Goal: Transaction & Acquisition: Book appointment/travel/reservation

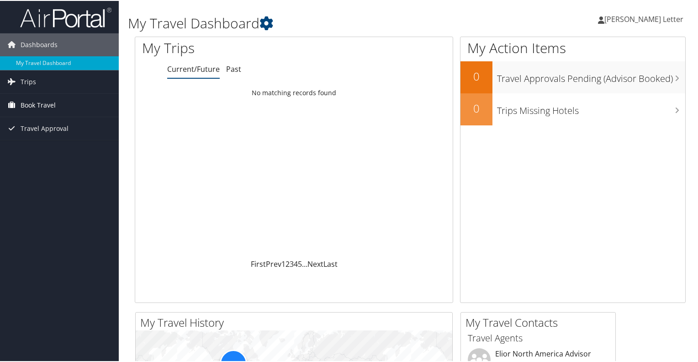
click at [31, 101] on span "Book Travel" at bounding box center [38, 104] width 35 height 23
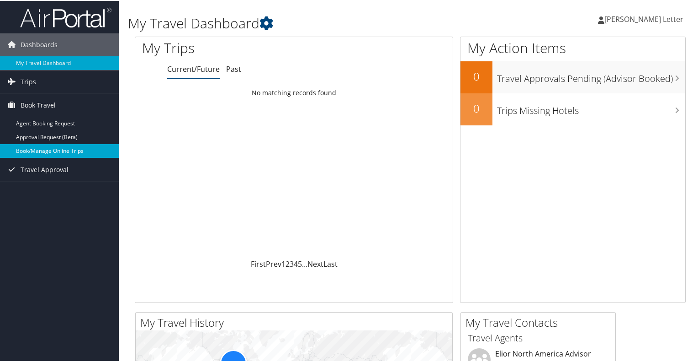
click at [30, 148] on link "Book/Manage Online Trips" at bounding box center [59, 150] width 119 height 14
